Goal: Information Seeking & Learning: Learn about a topic

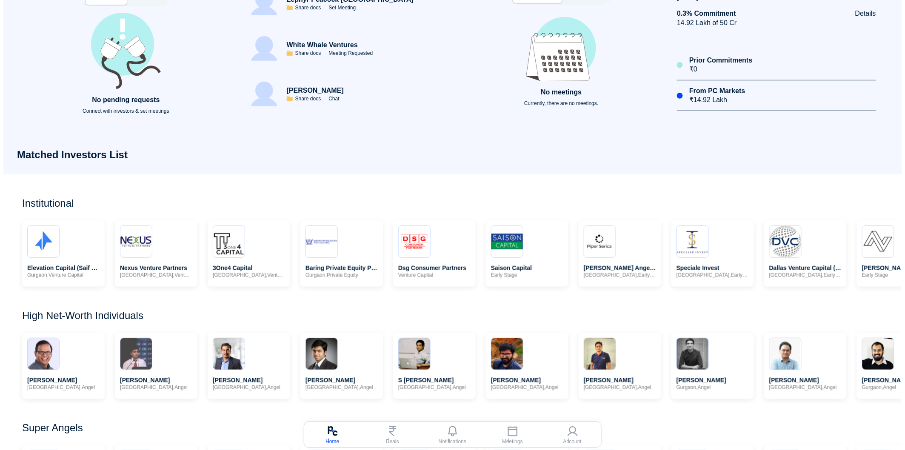
scroll to position [189, 0]
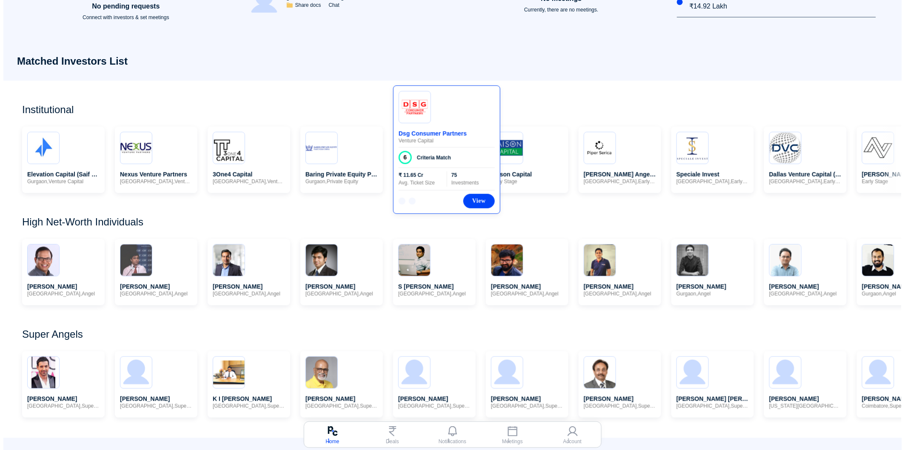
click at [456, 139] on span "Venture Capital" at bounding box center [447, 141] width 96 height 6
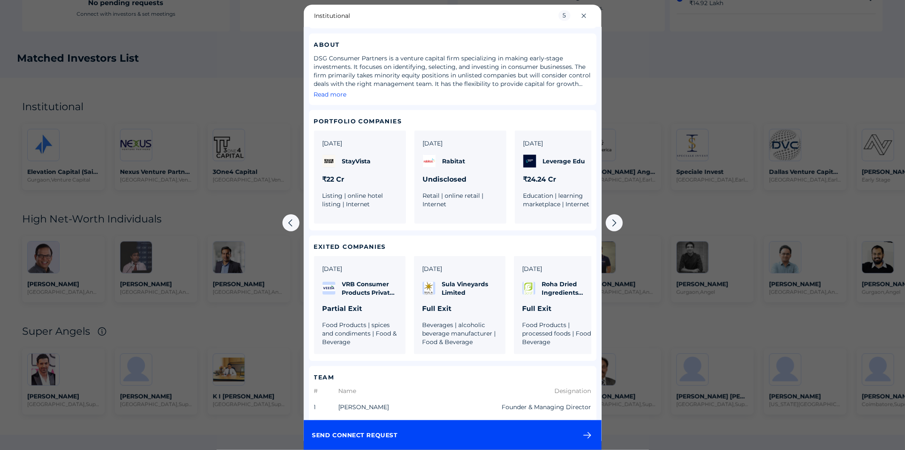
scroll to position [367, 0]
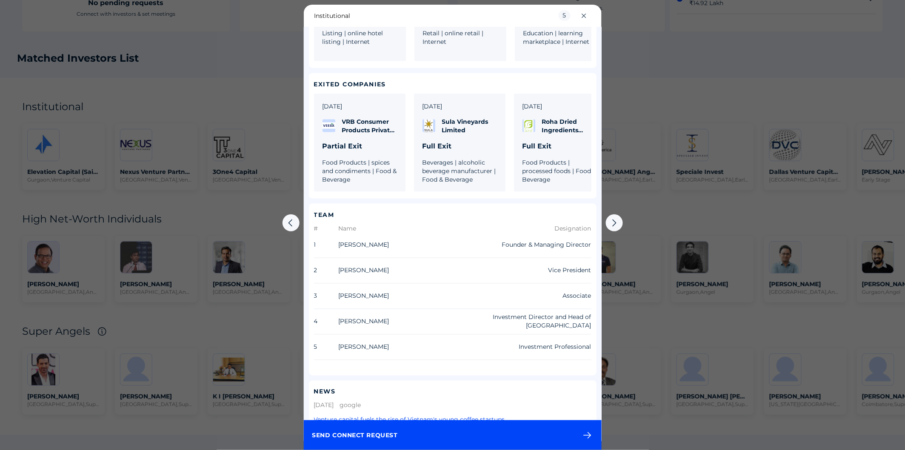
click at [648, 328] on div at bounding box center [452, 225] width 905 height 450
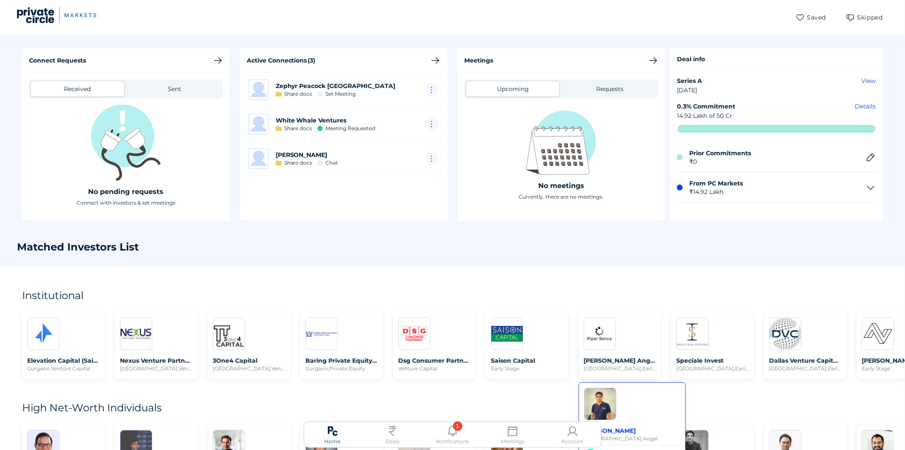
scroll to position [189, 0]
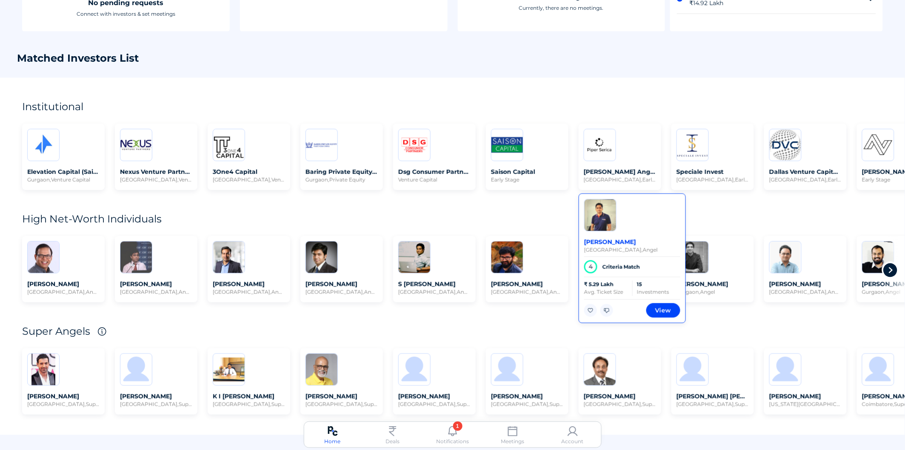
click at [632, 244] on span "[PERSON_NAME]" at bounding box center [633, 242] width 96 height 8
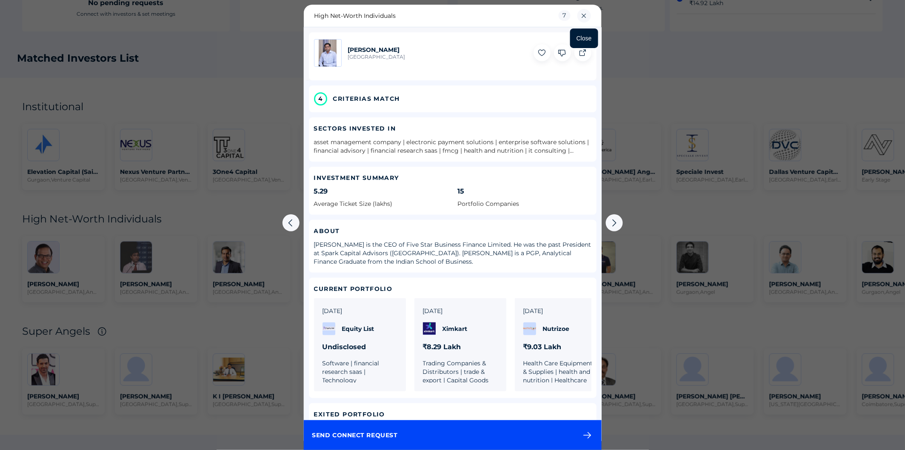
click at [586, 16] on icon at bounding box center [585, 16] width 14 height 14
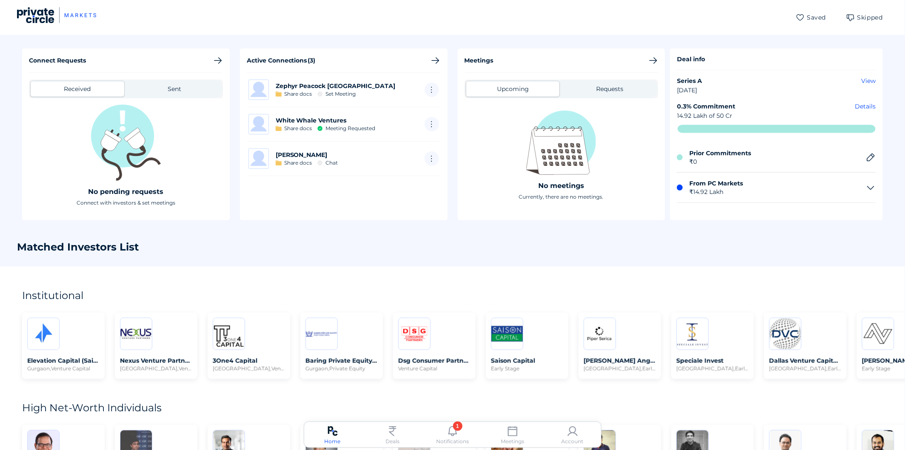
scroll to position [189, 0]
